Goal: Task Accomplishment & Management: Complete application form

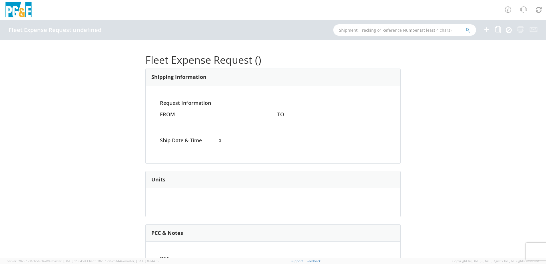
click at [487, 30] on icon at bounding box center [487, 29] width 7 height 7
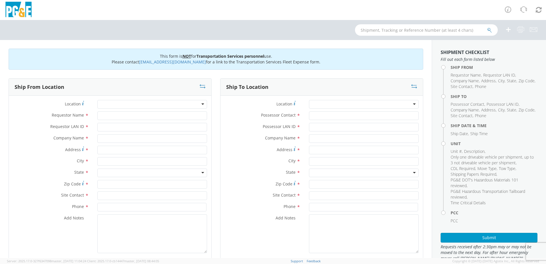
click at [203, 106] on div at bounding box center [152, 104] width 110 height 9
type input "fr"
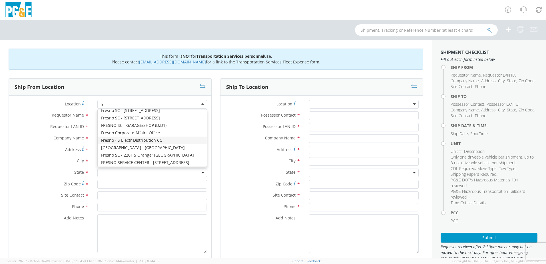
scroll to position [57, 0]
type input "PG&E"
type input "[STREET_ADDRESS]"
type input "[GEOGRAPHIC_DATA]"
type input "93725"
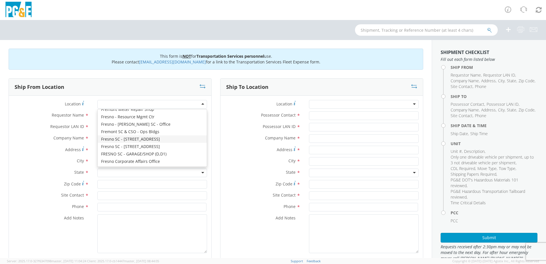
type input "[PHONE_NUMBER]"
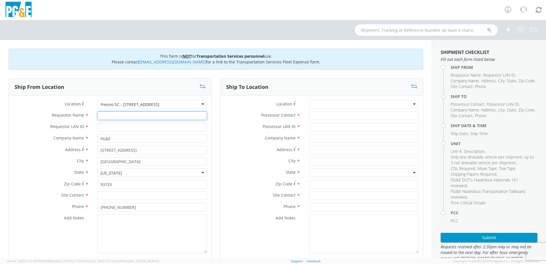
click at [123, 111] on input "Requestor Name *" at bounding box center [152, 115] width 110 height 9
click at [119, 116] on input "Requestor Name *" at bounding box center [152, 115] width 110 height 9
paste input "[PERSON_NAME]"
type input "[PERSON_NAME]"
click at [152, 197] on input "text" at bounding box center [152, 195] width 110 height 9
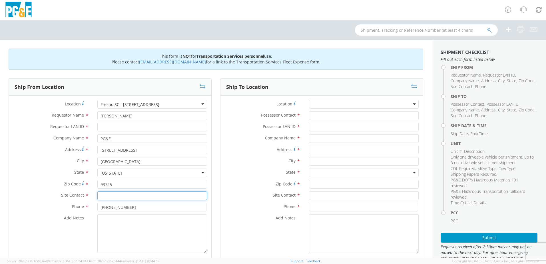
paste input "[PERSON_NAME]"
type input "[PERSON_NAME]"
click at [344, 114] on input "Possessor Contact *" at bounding box center [364, 115] width 110 height 9
paste input "[PERSON_NAME]"
type input "[PERSON_NAME]"
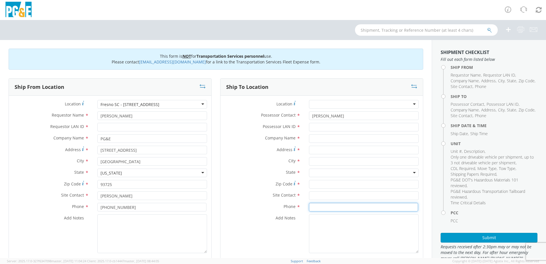
click at [343, 206] on input at bounding box center [363, 207] width 109 height 9
click at [347, 193] on input "text" at bounding box center [364, 195] width 110 height 9
paste input "[PERSON_NAME]"
type input "[PERSON_NAME]"
click at [122, 126] on input "Requestor LAN ID *" at bounding box center [152, 127] width 110 height 9
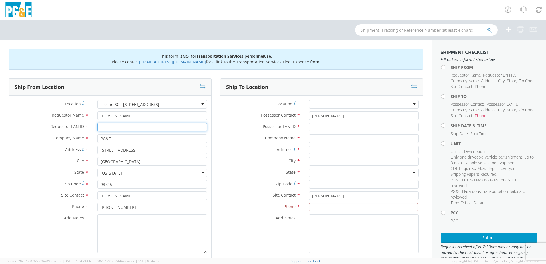
paste input "ANG2"
type input "ANG2"
click at [341, 130] on input "Possessor LAN ID *" at bounding box center [364, 127] width 110 height 9
paste input "ANG2"
type input "ANG2"
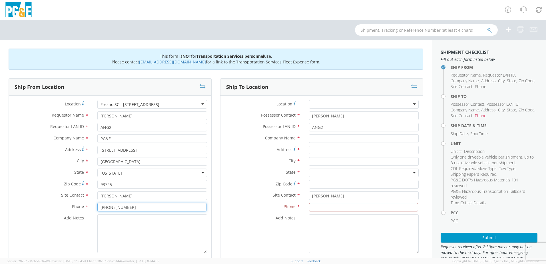
drag, startPoint x: 138, startPoint y: 209, endPoint x: 78, endPoint y: 208, distance: 60.0
click at [78, 208] on div "Phone * [PHONE_NUMBER]" at bounding box center [110, 207] width 203 height 9
click at [129, 223] on textarea "Add Notes *" at bounding box center [152, 233] width 110 height 39
paste textarea "PLEASE USE [PERSON_NAME] TO MAKE MOVE; PM XXXXXXXX"
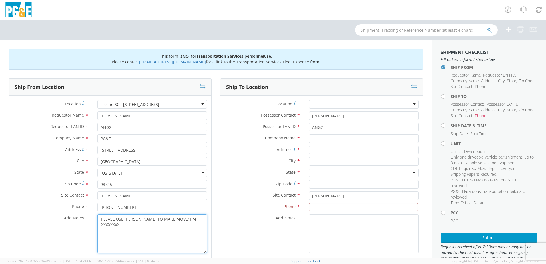
drag, startPoint x: 201, startPoint y: 219, endPoint x: 178, endPoint y: 222, distance: 23.0
click at [178, 222] on textarea "PLEASE USE [PERSON_NAME] TO MAKE MOVE; PM XXXXXXXX" at bounding box center [152, 233] width 110 height 39
paste textarea "35526883"
type textarea "PLEASE USE [PERSON_NAME] TO MAKE MOVE; PM 35526883"
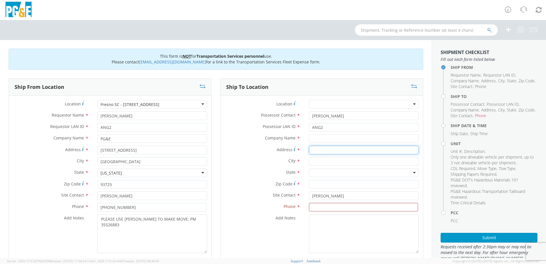
click at [329, 150] on input "Address *" at bounding box center [364, 150] width 110 height 9
paste input "[STREET_ADDRESS]"
type input "[STREET_ADDRESS]"
click at [351, 141] on input "text" at bounding box center [364, 138] width 110 height 9
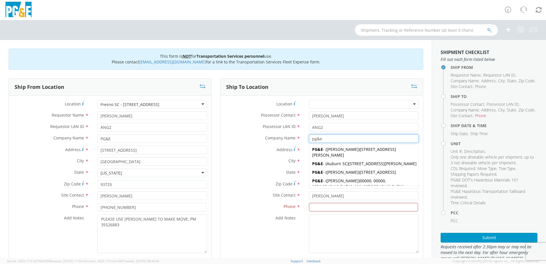
type input "pg&e"
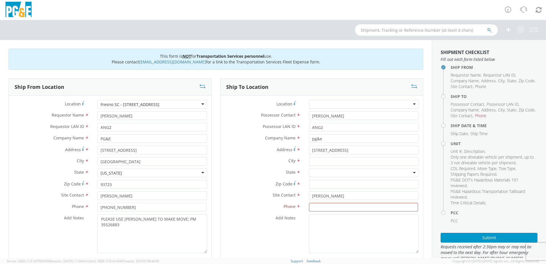
click at [233, 164] on label "City *" at bounding box center [263, 160] width 84 height 7
click at [315, 161] on input "text" at bounding box center [364, 161] width 110 height 9
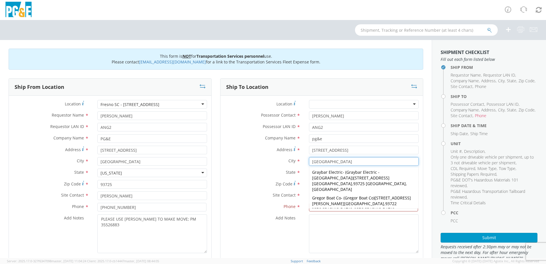
type input "[GEOGRAPHIC_DATA]"
click at [234, 163] on label "City *" at bounding box center [263, 160] width 84 height 7
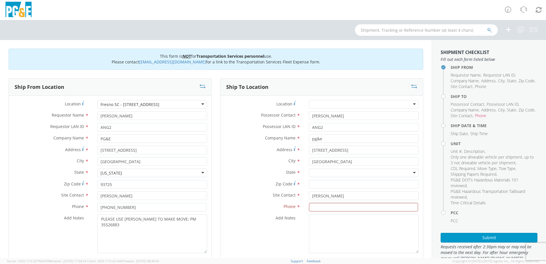
click at [412, 175] on div at bounding box center [364, 173] width 110 height 9
drag, startPoint x: 316, startPoint y: 184, endPoint x: 462, endPoint y: 181, distance: 146.9
click at [321, 184] on input "Zip Code *" at bounding box center [364, 184] width 110 height 9
type input "93702"
drag, startPoint x: 130, startPoint y: 207, endPoint x: 94, endPoint y: 207, distance: 36.3
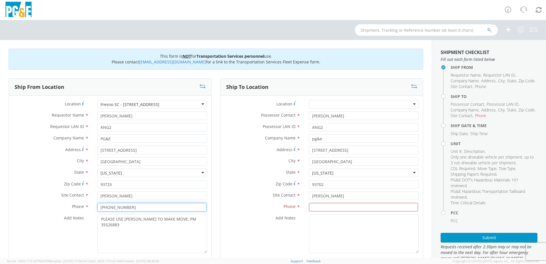
click at [94, 207] on div "[PHONE_NUMBER]" at bounding box center [152, 207] width 118 height 9
paste input "[PHONE_NUMBER]"
type input "[PHONE_NUMBER]"
click at [340, 209] on input at bounding box center [363, 207] width 109 height 9
paste input "[PHONE_NUMBER]"
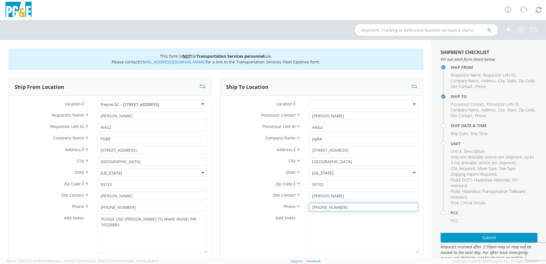
type input "[PHONE_NUMBER]"
click at [360, 243] on textarea "Add Notes *" at bounding box center [364, 233] width 110 height 39
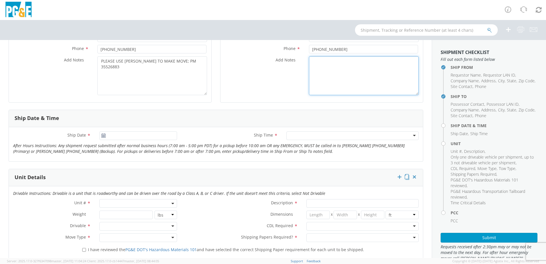
scroll to position [171, 0]
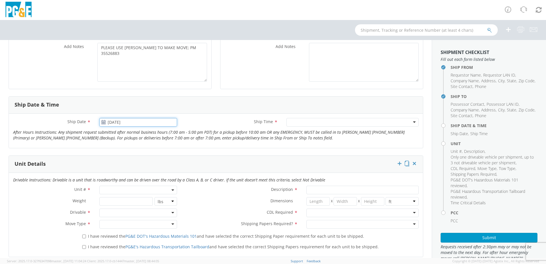
click at [111, 124] on input "[DATE]" at bounding box center [138, 122] width 78 height 9
click at [121, 121] on input "[DATE]" at bounding box center [138, 122] width 78 height 9
click at [169, 133] on span at bounding box center [169, 133] width 4 height 4
click at [137, 157] on td "10" at bounding box center [139, 158] width 12 height 9
type input "[DATE]"
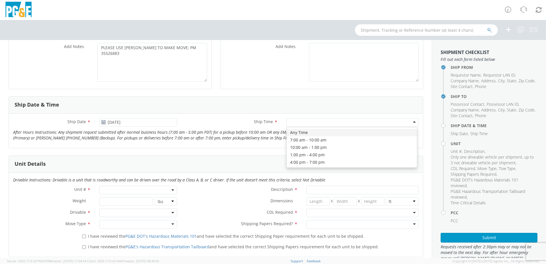
click at [406, 123] on div at bounding box center [353, 122] width 132 height 9
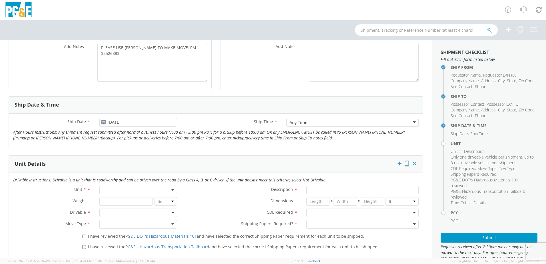
click at [171, 190] on b at bounding box center [172, 189] width 3 height 1
click at [130, 200] on input "search" at bounding box center [138, 199] width 74 height 9
type input "OTHER"
select select "Other"
select select "? undefined:undefined ?"
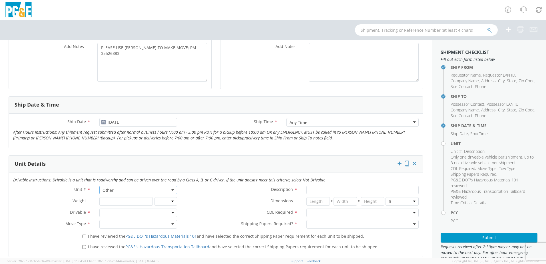
click at [170, 213] on div at bounding box center [138, 213] width 78 height 9
click at [174, 225] on div at bounding box center [138, 224] width 78 height 9
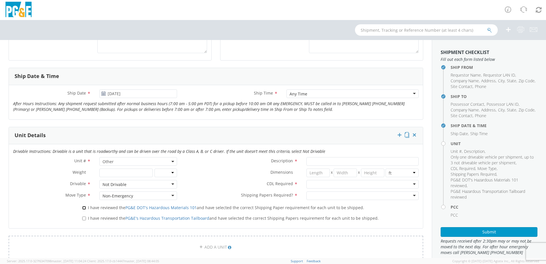
click at [84, 209] on input "I have reviewed the PG&E DOT's Hazardous Materials 101 and have selected the co…" at bounding box center [84, 208] width 4 height 4
checkbox input "true"
click at [84, 217] on input "I have reviewed the PG&E's Hazardous Transportation Tailboard and have selected…" at bounding box center [84, 219] width 4 height 4
checkbox input "true"
click at [318, 157] on input "Description *" at bounding box center [363, 161] width 112 height 9
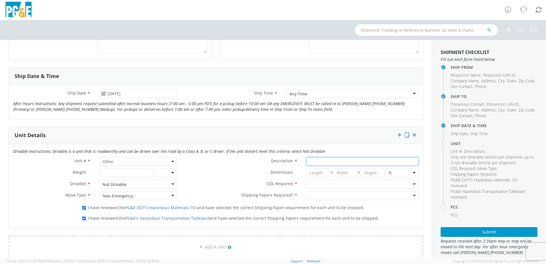
paste input "[PERSON_NAME] Track Machine"
type input "[PERSON_NAME] Track Machine"
click at [413, 184] on div at bounding box center [363, 184] width 112 height 9
click at [410, 191] on div at bounding box center [363, 195] width 112 height 9
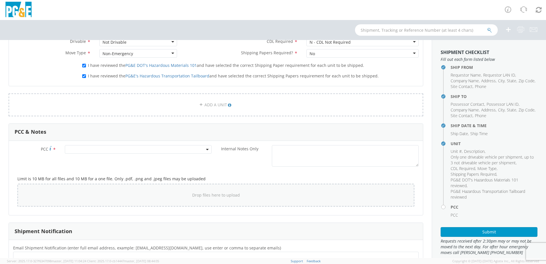
scroll to position [343, 0]
click at [204, 151] on span at bounding box center [138, 149] width 147 height 9
click at [152, 159] on input "number" at bounding box center [137, 158] width 142 height 9
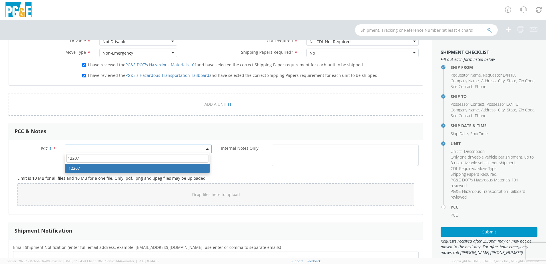
type input "12207"
click at [198, 174] on div "Limit is 10 MB for all files and 10 MB for a one file. Only .pdf, .png and .jpe…" at bounding box center [216, 189] width 406 height 41
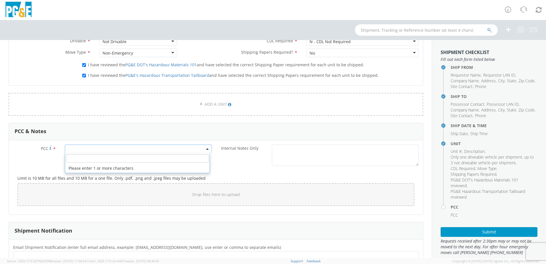
drag, startPoint x: 146, startPoint y: 151, endPoint x: 151, endPoint y: 151, distance: 5.4
click at [146, 151] on span at bounding box center [138, 149] width 147 height 9
click at [195, 157] on input "number" at bounding box center [137, 158] width 142 height 9
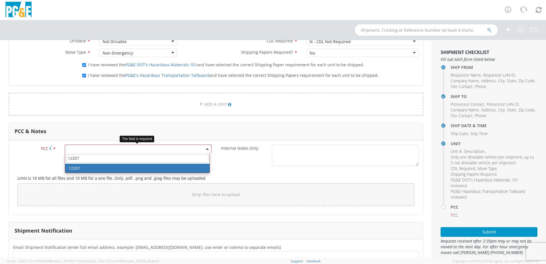
type input "12207"
select select "12207"
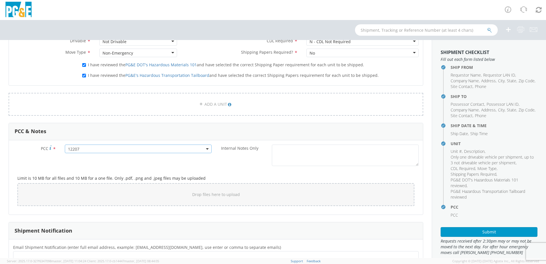
scroll to position [422, 0]
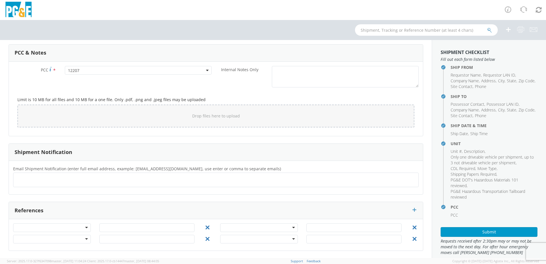
click at [87, 179] on ul at bounding box center [216, 179] width 401 height 9
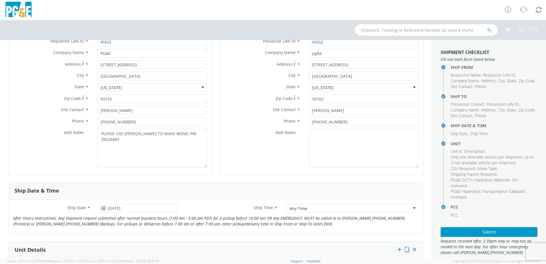
scroll to position [88, 0]
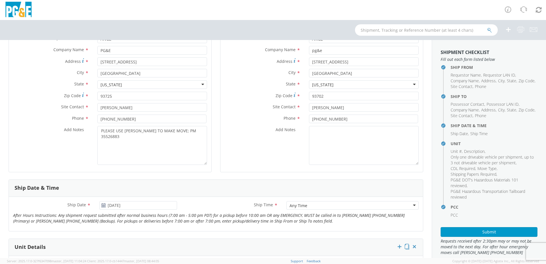
type input "[EMAIL_ADDRESS][DOMAIN_NAME]"
click at [483, 232] on button "Submit" at bounding box center [489, 232] width 97 height 10
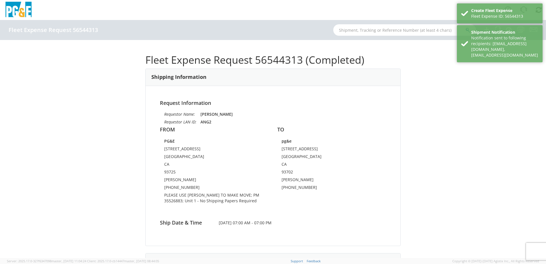
click at [470, 118] on div "Fleet Expense Request 56544313 (Completed) Shipping Information Request Informa…" at bounding box center [273, 149] width 546 height 218
click at [439, 72] on div "Fleet Expense Request 56544313 (Completed) Shipping Information Request Informa…" at bounding box center [273, 149] width 546 height 218
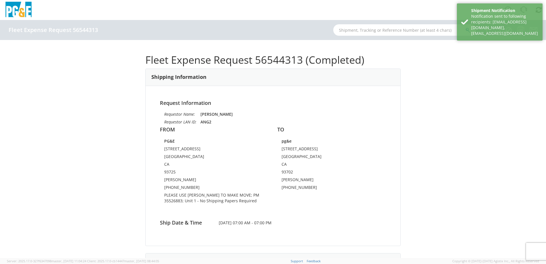
click at [444, 63] on div "Fleet Expense Request 56544313 (Completed) Shipping Information Request Informa…" at bounding box center [273, 149] width 546 height 218
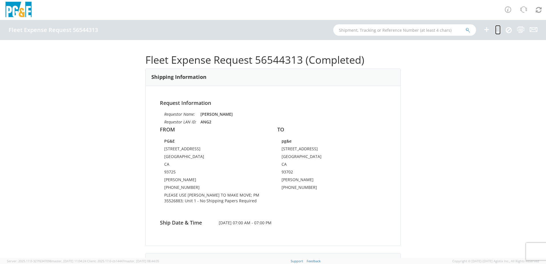
click at [498, 31] on icon at bounding box center [498, 29] width 5 height 7
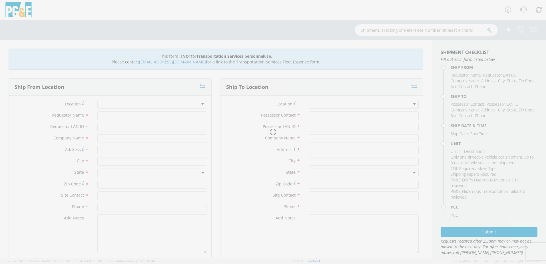
type input "[PERSON_NAME]"
type input "ANG2"
type input "PG&E"
type input "[STREET_ADDRESS]"
type input "[GEOGRAPHIC_DATA]"
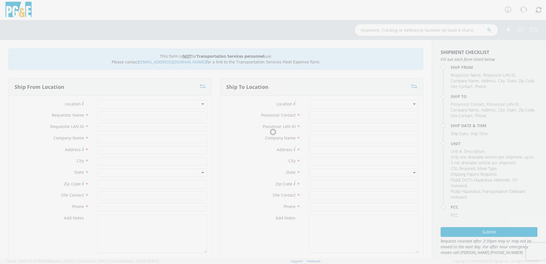
type input "93725"
type input "[PERSON_NAME]"
type input "[PHONE_NUMBER]"
type input "[PERSON_NAME]"
type input "ANG2"
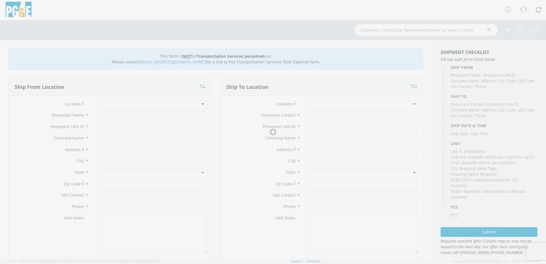
type input "pg&e"
type input "[STREET_ADDRESS]"
type input "[GEOGRAPHIC_DATA]"
type input "93702"
type input "[PERSON_NAME]"
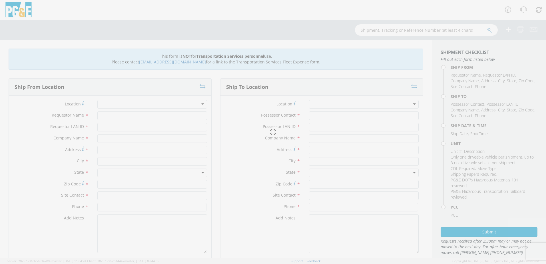
type input "[PHONE_NUMBER]"
type input "[DATE]"
type input "[PERSON_NAME] Track Machine"
type input "0"
select select "12207"
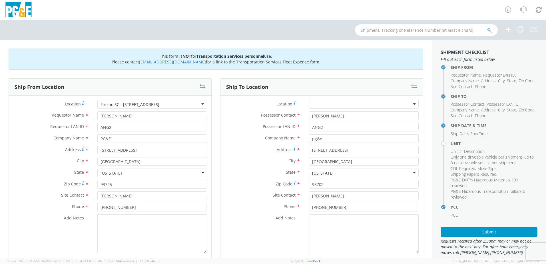
select select "Other"
click at [152, 232] on textarea "Add Notes *" at bounding box center [152, 233] width 110 height 39
paste textarea "PLEASE USE [PERSON_NAME] TO MAKE MOVE; PM XXXXXXXX"
drag, startPoint x: 199, startPoint y: 217, endPoint x: 177, endPoint y: 221, distance: 22.6
click at [177, 221] on textarea "PLEASE USE [PERSON_NAME] TO MAKE MOVE; PM XXXXXXXX" at bounding box center [152, 233] width 110 height 39
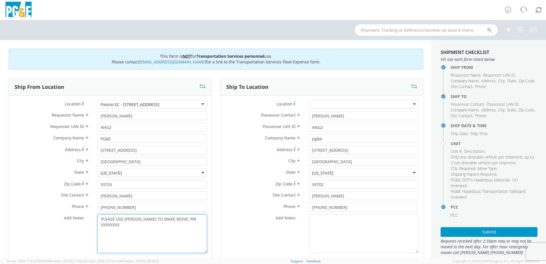
paste textarea "35526883"
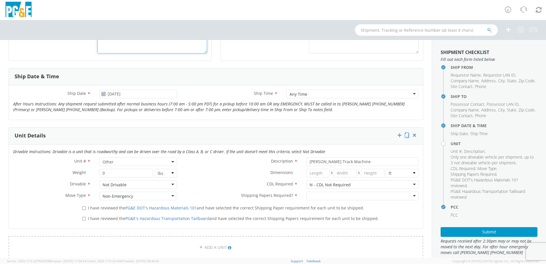
scroll to position [200, 0]
type textarea "PLEASE USE [PERSON_NAME] TO MAKE MOVE; PM 35526883"
click at [412, 197] on div at bounding box center [363, 195] width 112 height 9
click at [81, 208] on div "I have reviewed the PG&E DOT's Hazardous Materials 101 and have selected the co…" at bounding box center [250, 207] width 345 height 8
click at [82, 208] on input "I have reviewed the PG&E DOT's Hazardous Materials 101 and have selected the co…" at bounding box center [84, 208] width 4 height 4
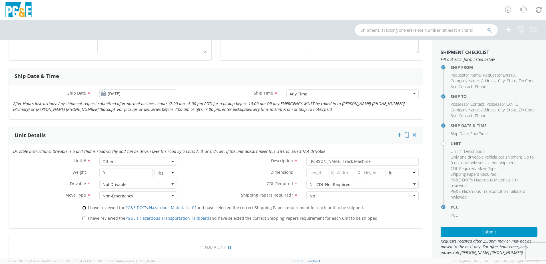
checkbox input "true"
click at [83, 219] on input "I have reviewed the PG&E's Hazardous Transportation Tailboard and have selected…" at bounding box center [84, 219] width 4 height 4
checkbox input "true"
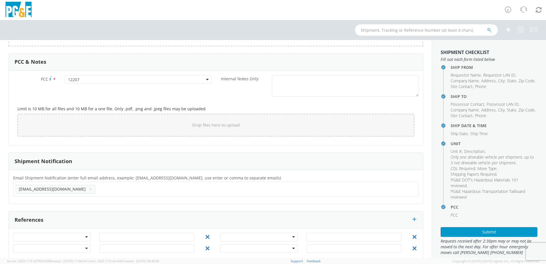
scroll to position [422, 0]
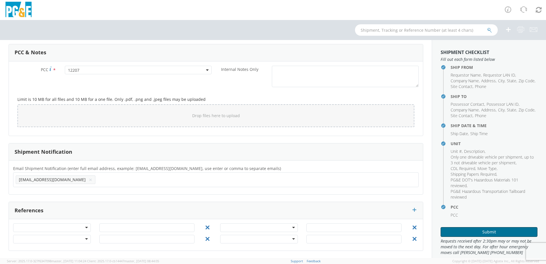
drag, startPoint x: 483, startPoint y: 233, endPoint x: 470, endPoint y: 235, distance: 13.1
click at [484, 232] on button "Submit" at bounding box center [489, 232] width 97 height 10
